Goal: Task Accomplishment & Management: Use online tool/utility

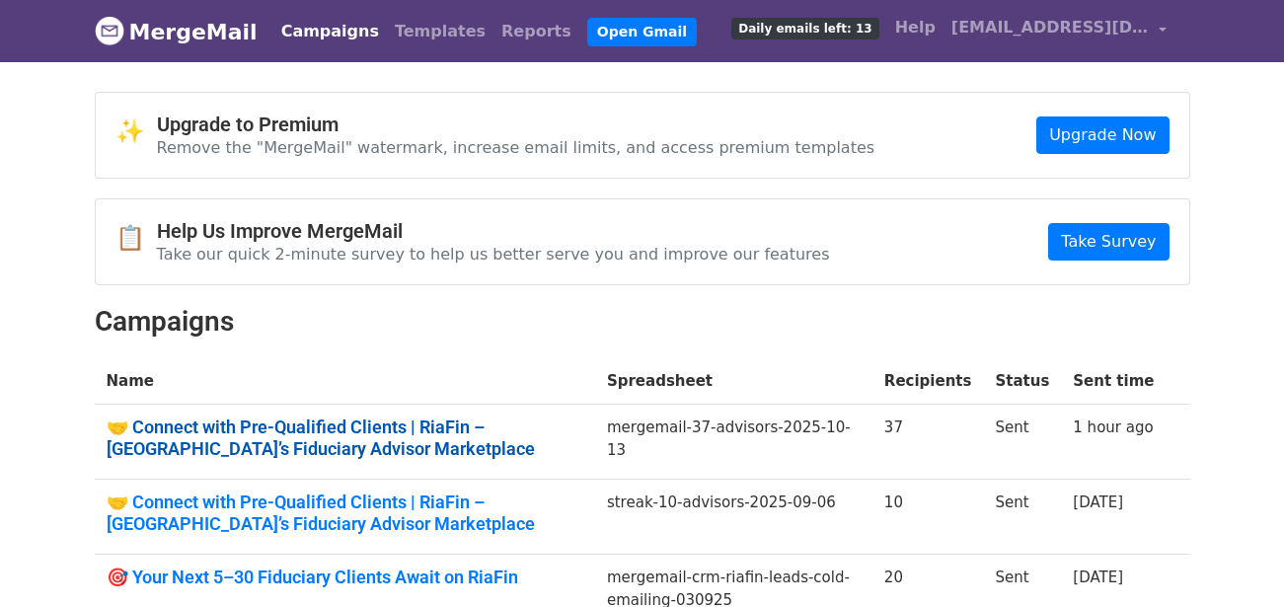
click at [484, 426] on link "🤝 Connect with Pre-Qualified Clients | RiaFin – India’s Fiduciary Advisor Marke…" at bounding box center [345, 438] width 477 height 42
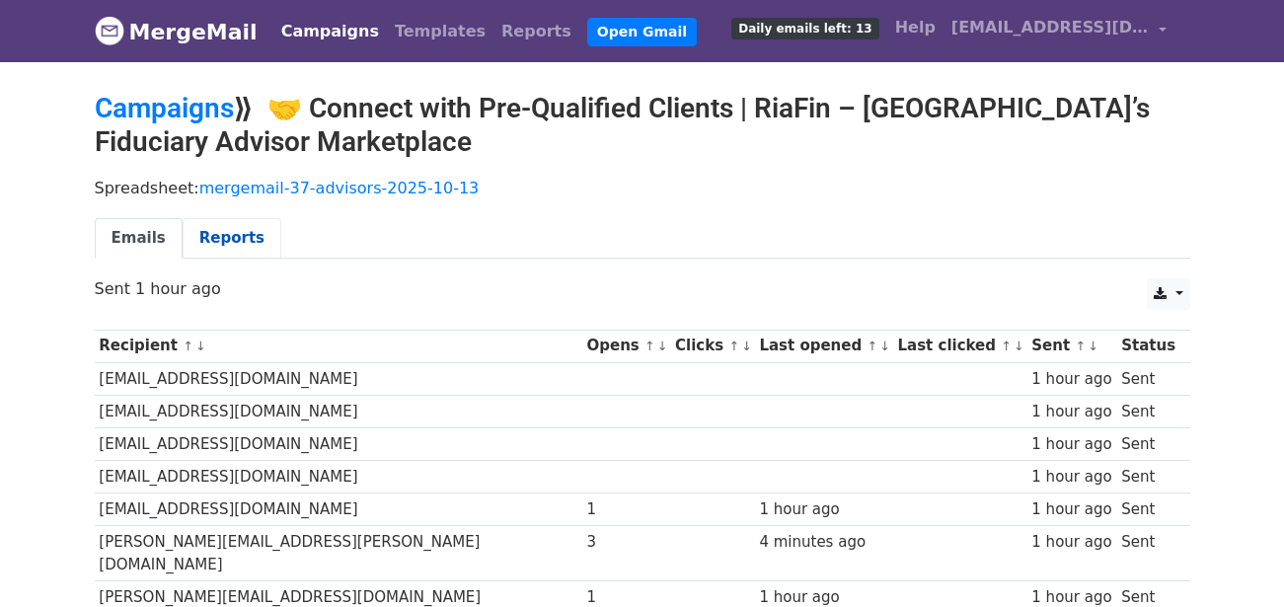
click at [232, 245] on link "Reports" at bounding box center [232, 238] width 99 height 40
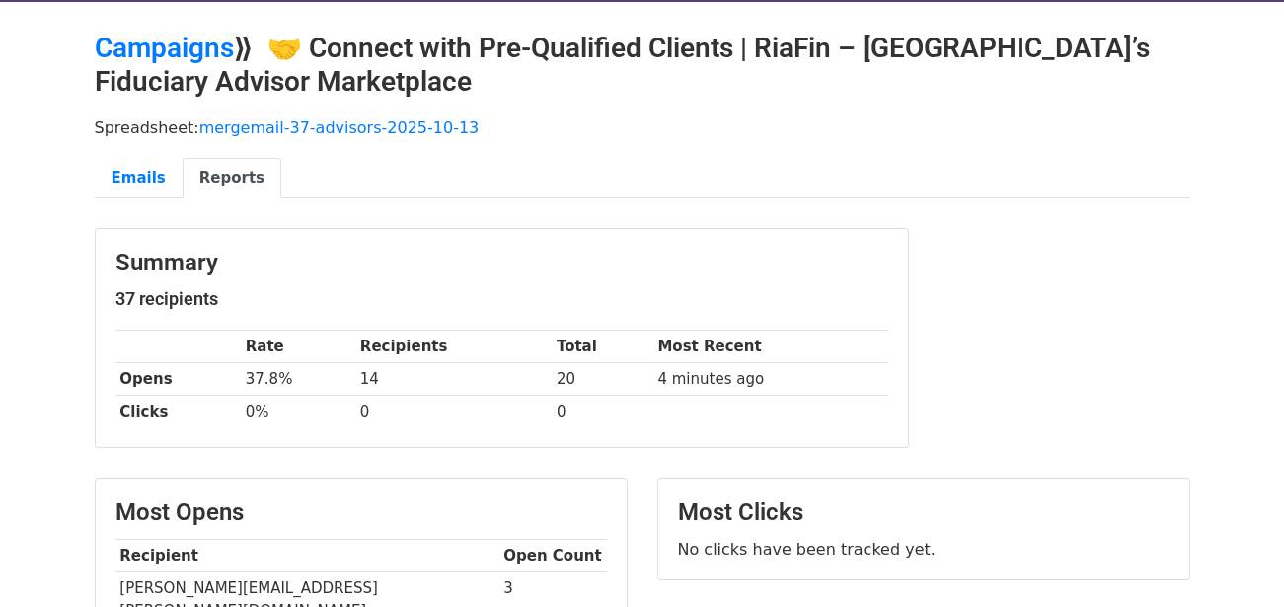
scroll to position [118, 0]
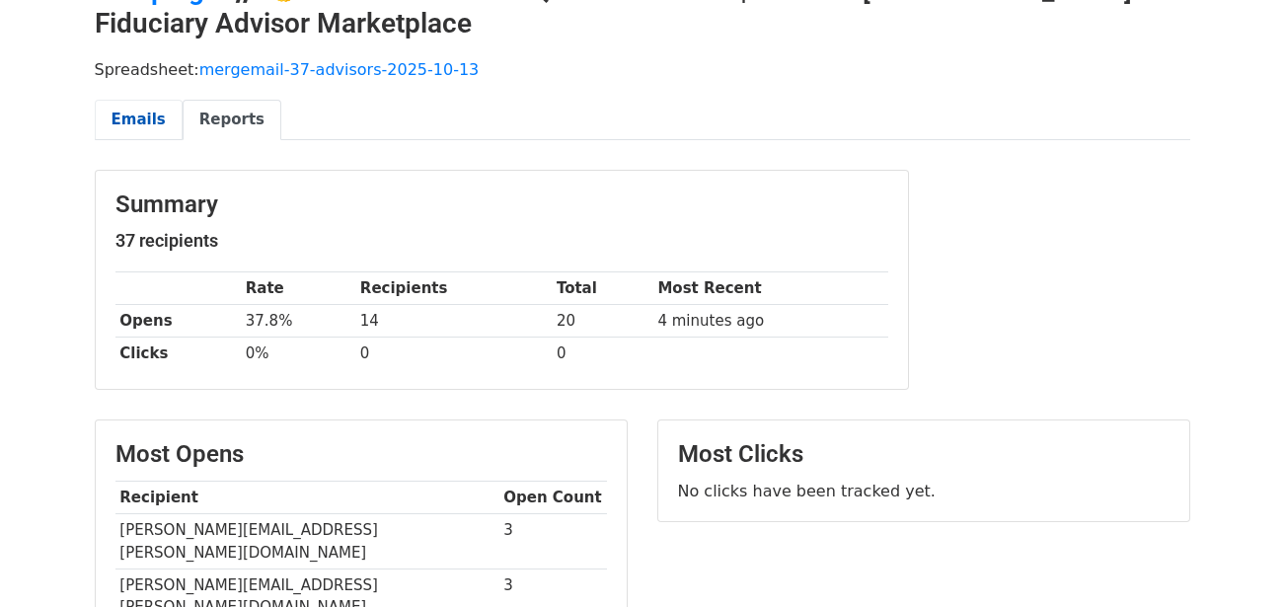
click at [128, 115] on link "Emails" at bounding box center [139, 120] width 88 height 40
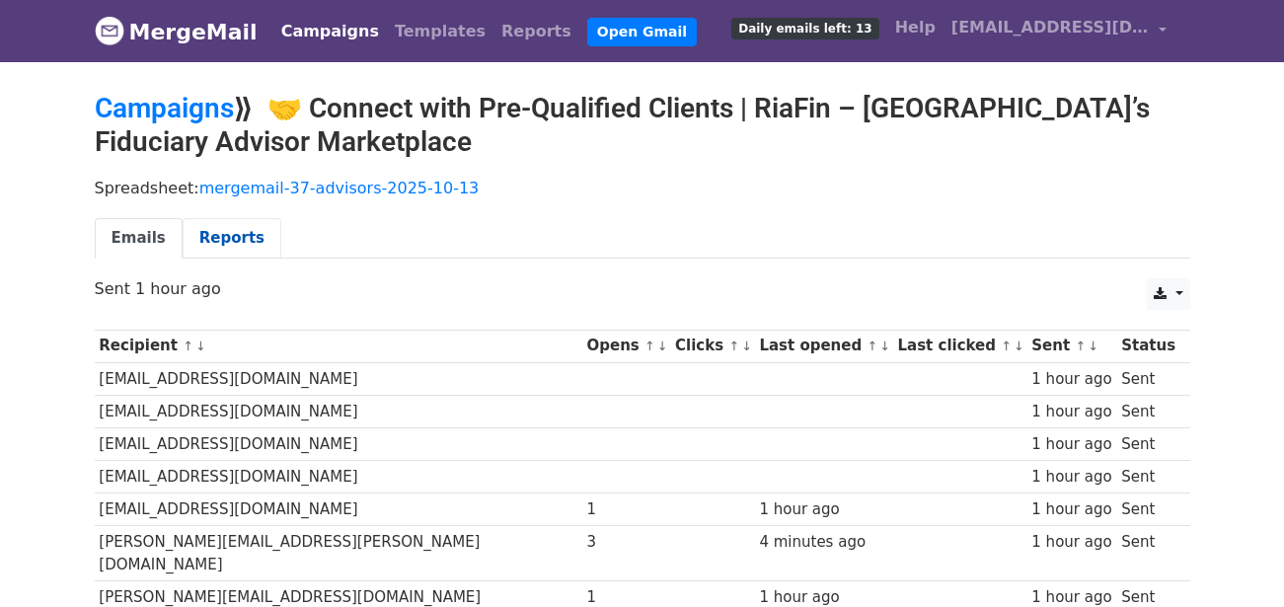
click at [233, 229] on link "Reports" at bounding box center [232, 238] width 99 height 40
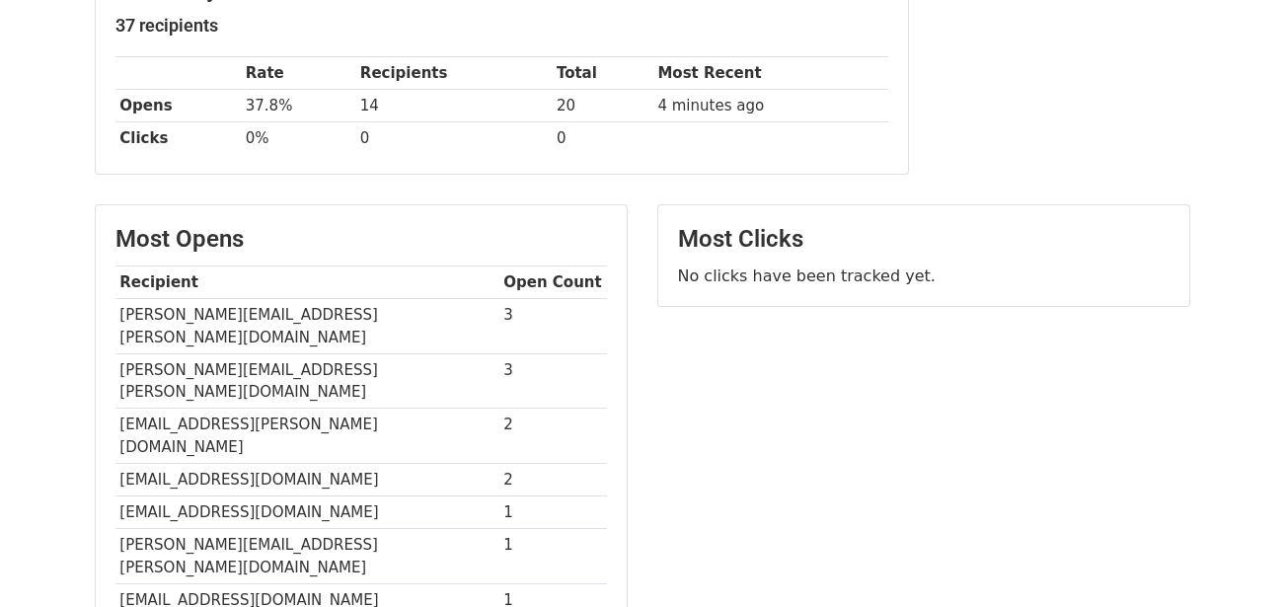
scroll to position [474, 0]
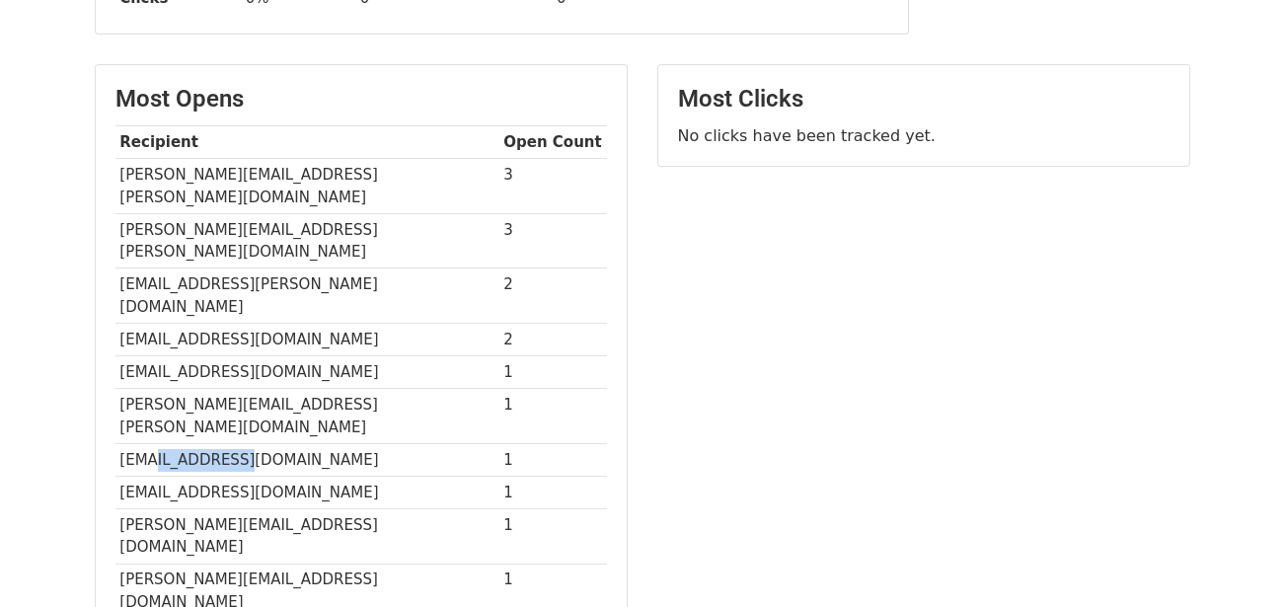
drag, startPoint x: 160, startPoint y: 373, endPoint x: 237, endPoint y: 373, distance: 77.0
click at [237, 443] on td "[EMAIL_ADDRESS][DOMAIN_NAME]" at bounding box center [308, 459] width 384 height 33
click at [937, 266] on div "Most Clicks No clicks have been tracked yet." at bounding box center [924, 361] width 563 height 594
drag, startPoint x: 176, startPoint y: 436, endPoint x: 325, endPoint y: 435, distance: 149.1
click at [325, 509] on td "[PERSON_NAME][EMAIL_ADDRESS][DOMAIN_NAME]" at bounding box center [308, 536] width 384 height 55
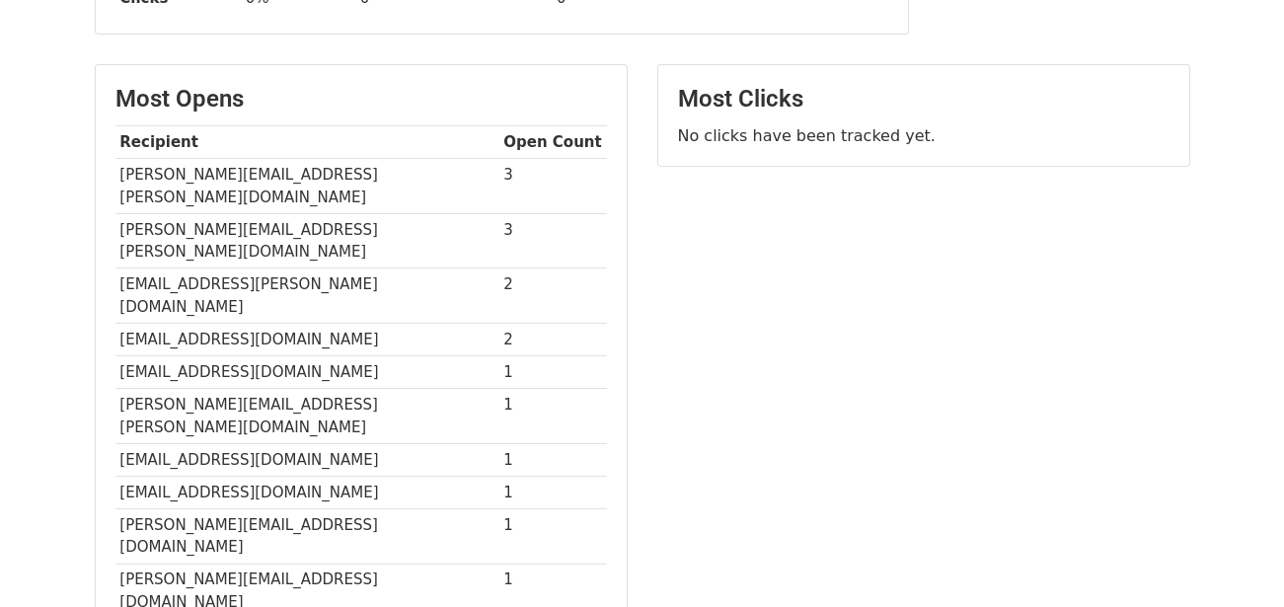
click at [725, 353] on div "Most Clicks No clicks have been tracked yet." at bounding box center [924, 361] width 563 height 594
drag, startPoint x: 121, startPoint y: 275, endPoint x: 293, endPoint y: 276, distance: 171.8
click at [293, 324] on td "[EMAIL_ADDRESS][DOMAIN_NAME]" at bounding box center [308, 340] width 384 height 33
click at [981, 270] on div "Most Clicks No clicks have been tracked yet." at bounding box center [924, 361] width 563 height 594
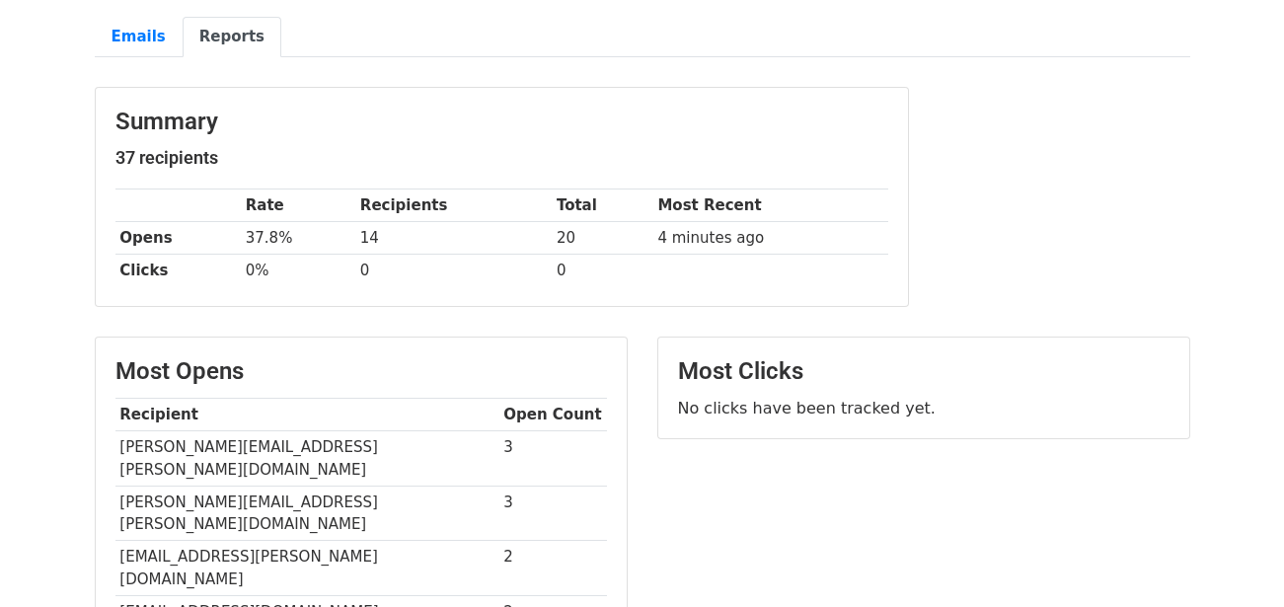
scroll to position [0, 0]
